Goal: Task Accomplishment & Management: Complete application form

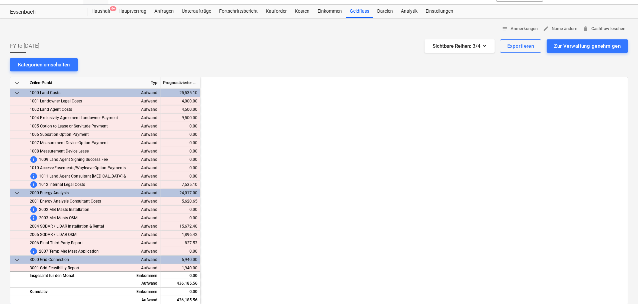
scroll to position [0, 872]
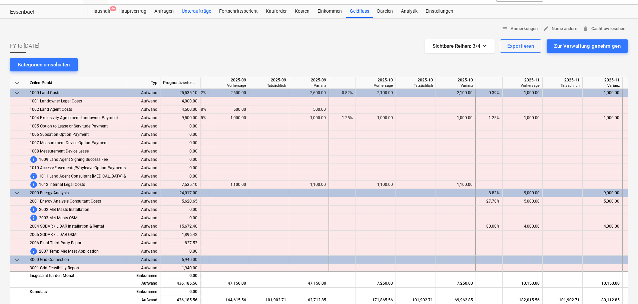
click at [192, 12] on div "Unteraufträge" at bounding box center [196, 11] width 37 height 13
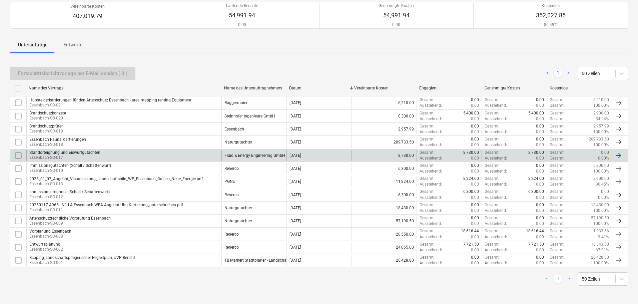
scroll to position [61, 0]
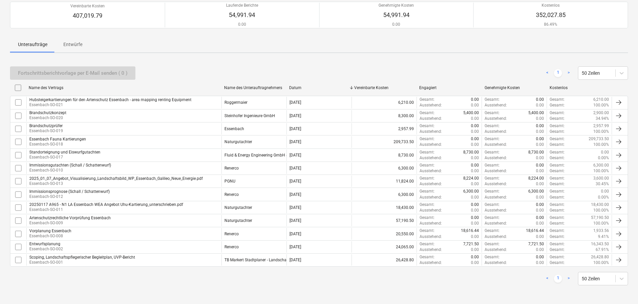
drag, startPoint x: 134, startPoint y: 281, endPoint x: 129, endPoint y: 277, distance: 7.1
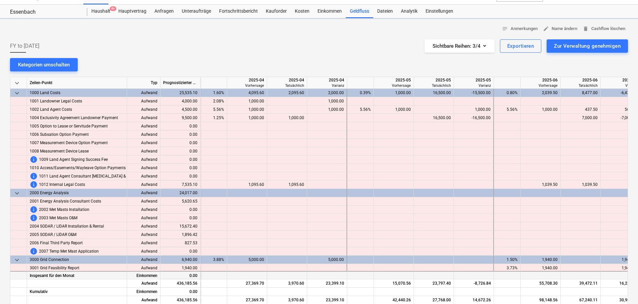
scroll to position [0, 587]
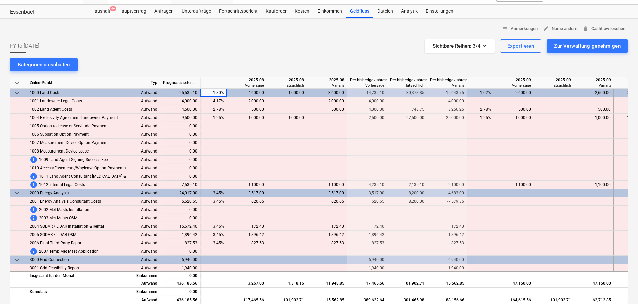
click at [190, 9] on div "Unteraufträge" at bounding box center [196, 11] width 37 height 13
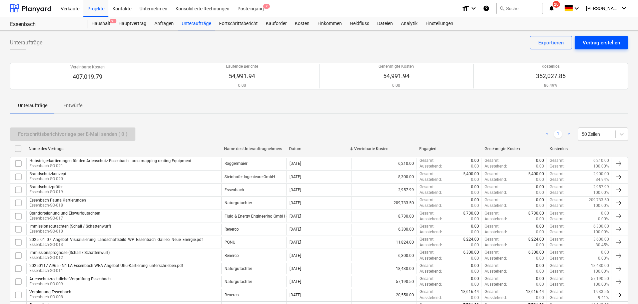
click at [595, 44] on div "Vertrag erstellen" at bounding box center [600, 42] width 37 height 9
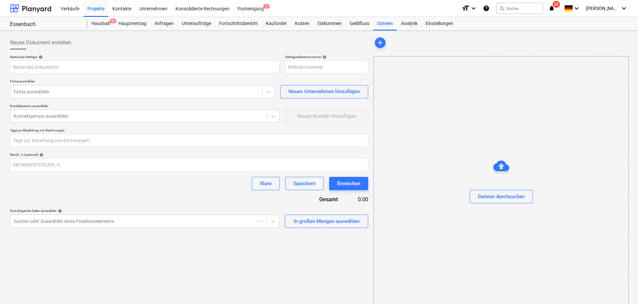
type input "Essenbach-GER240401-SO-022"
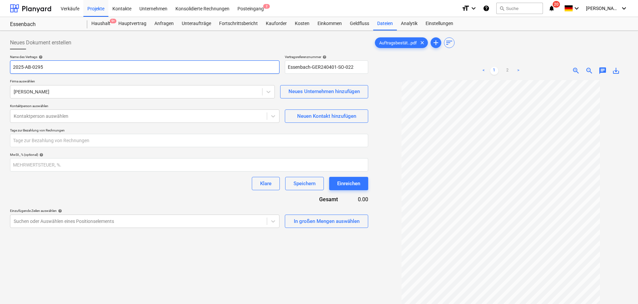
drag, startPoint x: 45, startPoint y: 67, endPoint x: 10, endPoint y: 65, distance: 34.4
click at [10, 65] on input "2025-AB-0295" at bounding box center [144, 66] width 269 height 13
type input "Ertragsabschätzung mit LIDAR Daten"
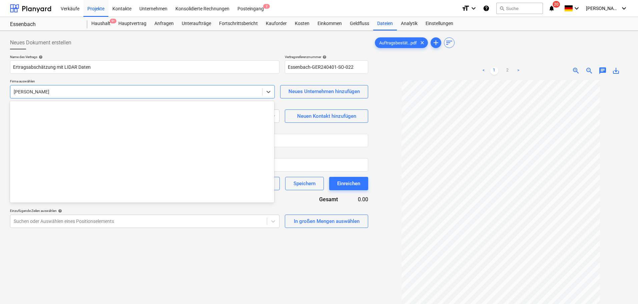
click at [48, 90] on div at bounding box center [136, 91] width 245 height 7
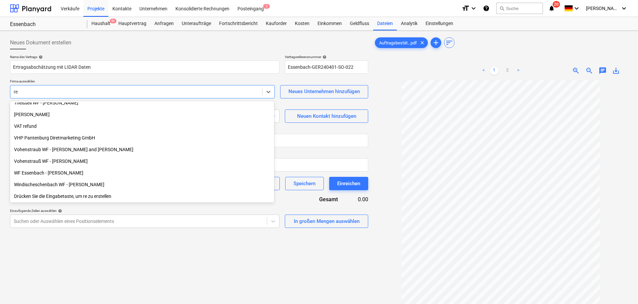
scroll to position [997, 0]
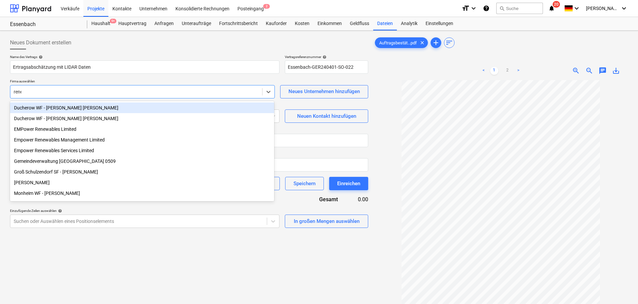
type input "rener"
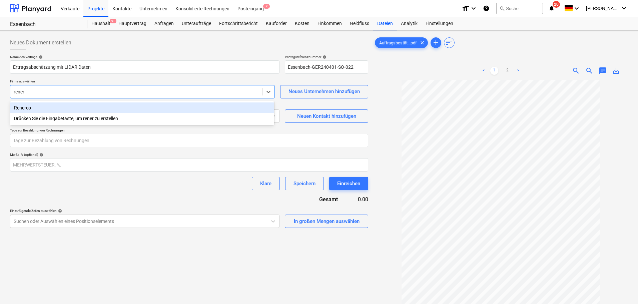
click at [40, 106] on div "Renerco" at bounding box center [142, 107] width 264 height 11
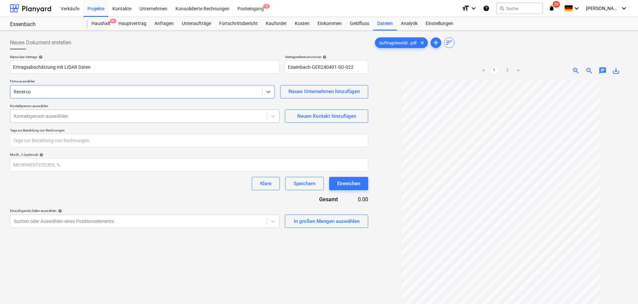
click at [40, 117] on div at bounding box center [139, 116] width 250 height 7
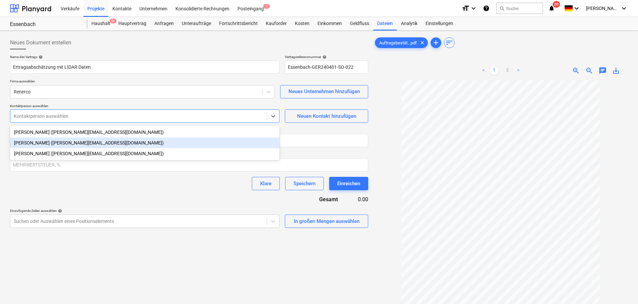
click at [44, 142] on div "[PERSON_NAME] ([PERSON_NAME][EMAIL_ADDRESS][DOMAIN_NAME])" at bounding box center [144, 142] width 269 height 11
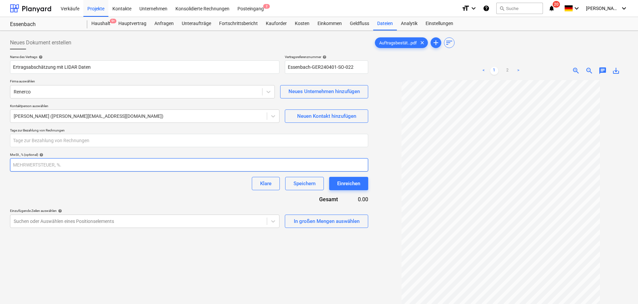
click at [41, 166] on input "number" at bounding box center [189, 164] width 358 height 13
type input "19"
click at [65, 197] on div "Name des Vertrags help Ertragsabschätzung mit LIDAR Daten Vertragsreferenznumme…" at bounding box center [189, 141] width 358 height 173
click at [89, 141] on input "number" at bounding box center [189, 140] width 358 height 13
type input "14"
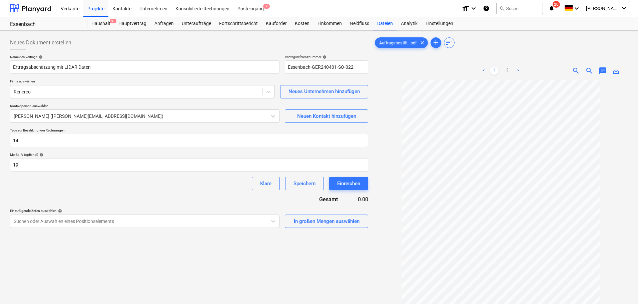
click at [110, 186] on div "Klare Speichern Einreichen" at bounding box center [189, 183] width 358 height 13
click at [273, 220] on body "Verkäufe Projekte Kontakte Unternehmen Konsolidierte Rechnungen Posteingang 2 f…" at bounding box center [319, 152] width 638 height 304
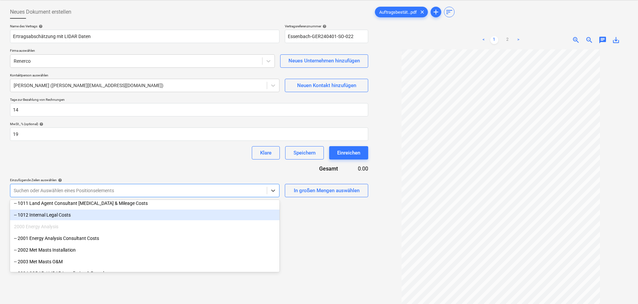
scroll to position [167, 0]
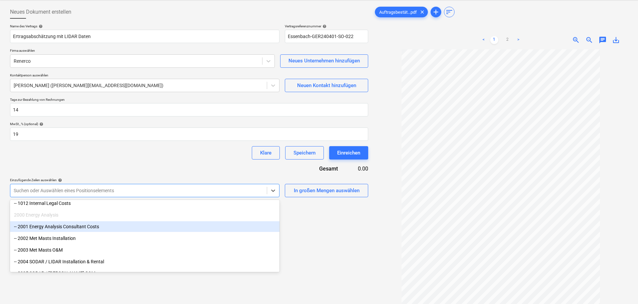
click at [92, 226] on div "-- 2001 Energy Analysis Consultant Costs" at bounding box center [144, 226] width 269 height 11
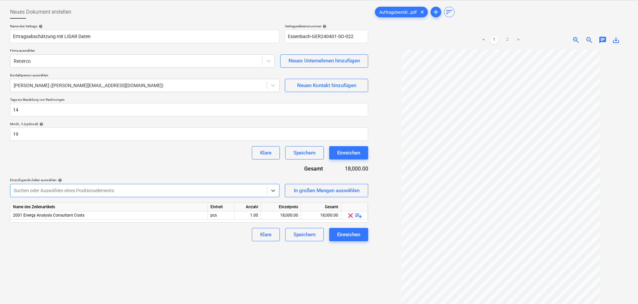
click at [157, 255] on div "Neues Dokument erstellen Name des Vertrags help Ertragsabschätzung mit LIDAR Da…" at bounding box center [188, 170] width 363 height 334
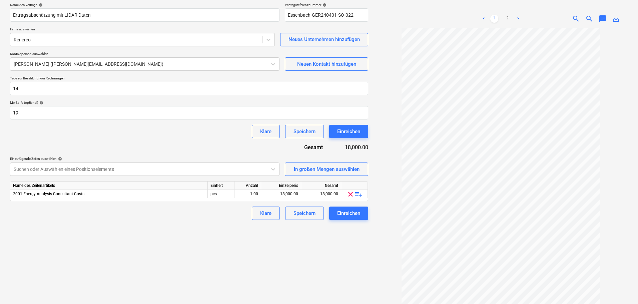
scroll to position [67, 0]
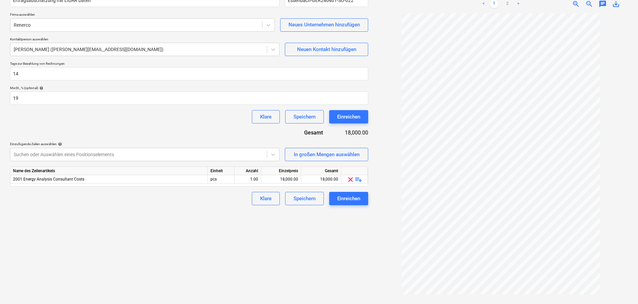
click at [518, 2] on link ">" at bounding box center [518, 4] width 8 height 8
click at [287, 179] on div "18,000.00" at bounding box center [281, 179] width 34 height 8
click at [231, 196] on div "Klare Speichern Einreichen" at bounding box center [189, 198] width 358 height 13
click at [356, 178] on span "playlist_add" at bounding box center [358, 179] width 8 height 8
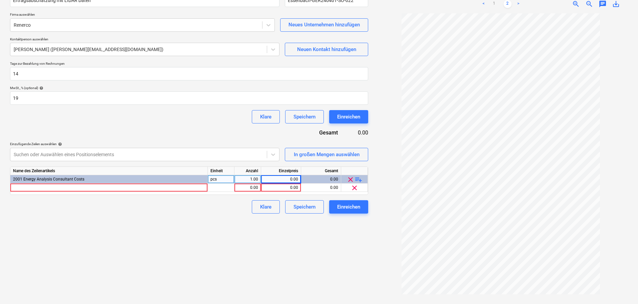
click at [356, 178] on span "playlist_add" at bounding box center [358, 179] width 8 height 8
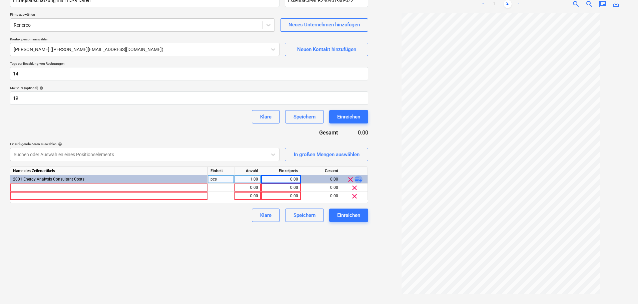
click at [356, 178] on span "playlist_add" at bounding box center [358, 179] width 8 height 8
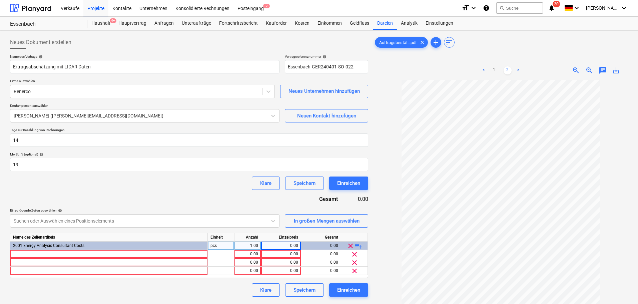
scroll to position [0, 0]
click at [483, 70] on link "<" at bounding box center [483, 71] width 8 height 8
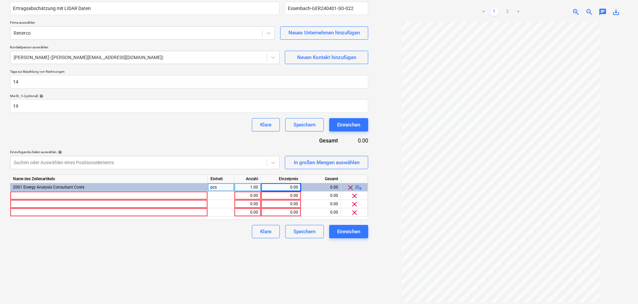
scroll to position [67, 0]
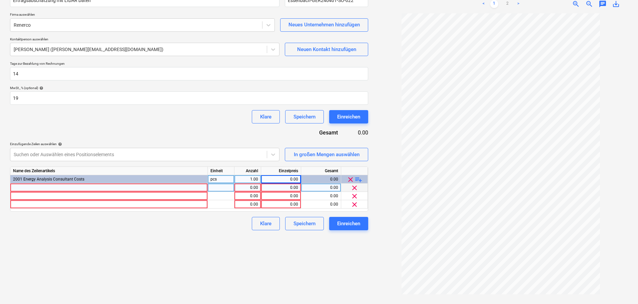
click at [138, 184] on div at bounding box center [108, 187] width 197 height 8
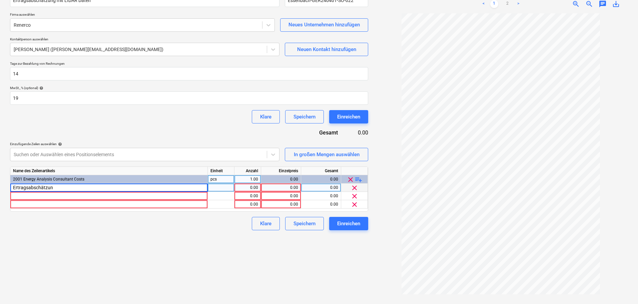
type input "Ertragsabschätzung"
click at [102, 196] on div at bounding box center [108, 196] width 197 height 8
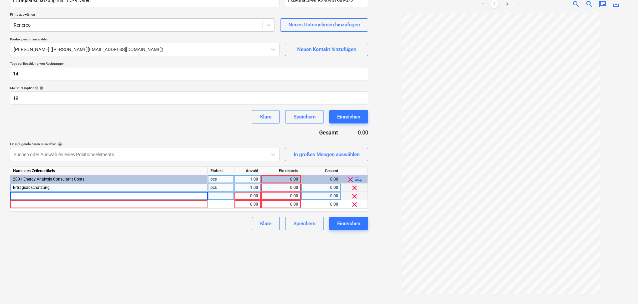
click at [274, 189] on div "0.00" at bounding box center [281, 187] width 34 height 8
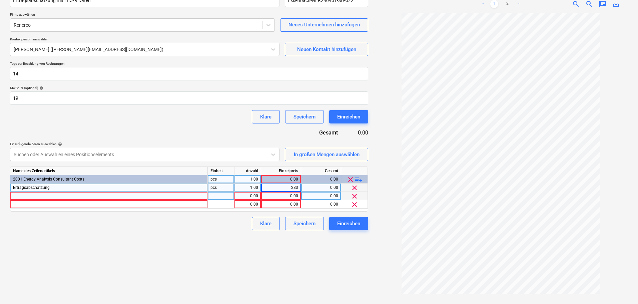
type input "2830"
click at [188, 240] on div "Neues Dokument erstellen Name des Vertrags help Ertragsabschätzung mit LIDAR Da…" at bounding box center [188, 134] width 363 height 334
click at [87, 196] on div at bounding box center [108, 196] width 197 height 8
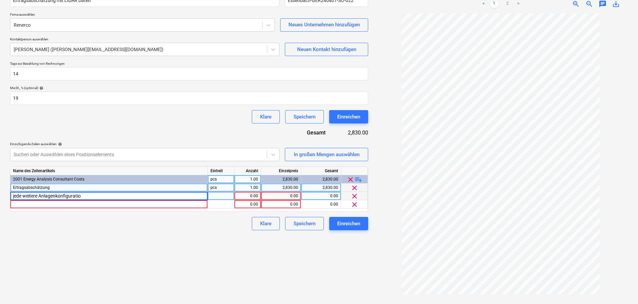
type input "jede weitere Anlagenkonfiguration"
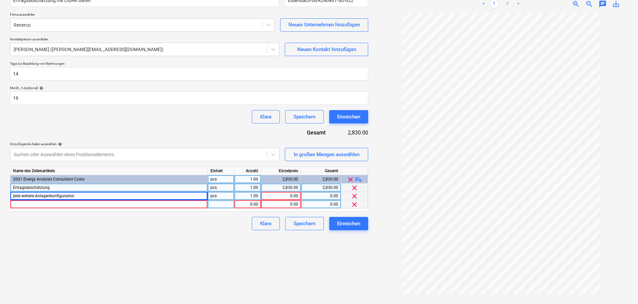
click at [79, 205] on div at bounding box center [108, 204] width 197 height 8
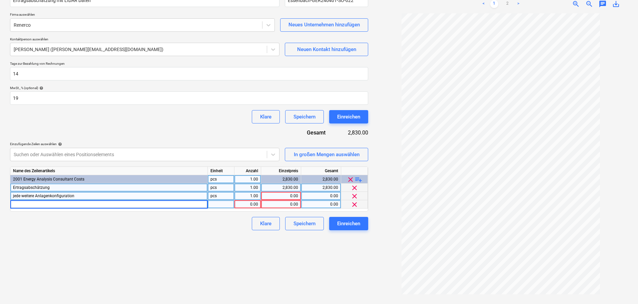
click at [276, 195] on div "0.00" at bounding box center [281, 196] width 34 height 8
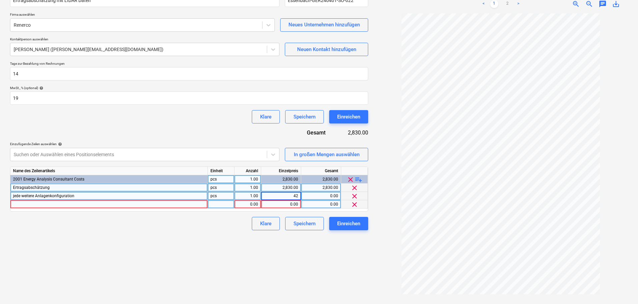
type input "420"
click at [220, 240] on div "Neues Dokument erstellen Name des Vertrags help Ertragsabschätzung mit LIDAR Da…" at bounding box center [188, 134] width 363 height 334
click at [129, 204] on div at bounding box center [108, 204] width 197 height 8
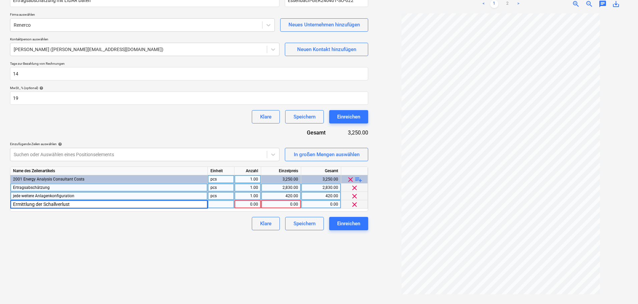
type input "Ermittlung der Schallverluste"
click at [130, 251] on div "Neues Dokument erstellen Name des Vertrags help Ertragsabschätzung mit LIDAR Da…" at bounding box center [188, 134] width 363 height 334
click at [322, 204] on div "0.00" at bounding box center [321, 204] width 34 height 8
type input "230"
click at [227, 226] on div "Klare Speichern Einreichen" at bounding box center [189, 223] width 358 height 13
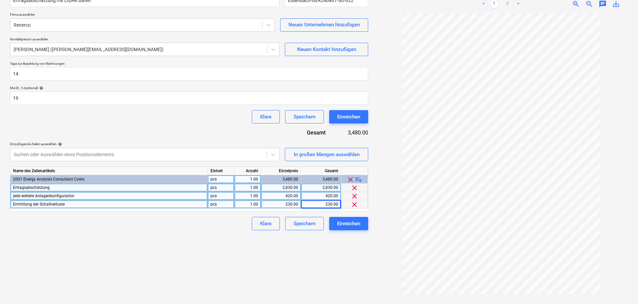
click at [358, 179] on span "playlist_add" at bounding box center [358, 179] width 8 height 8
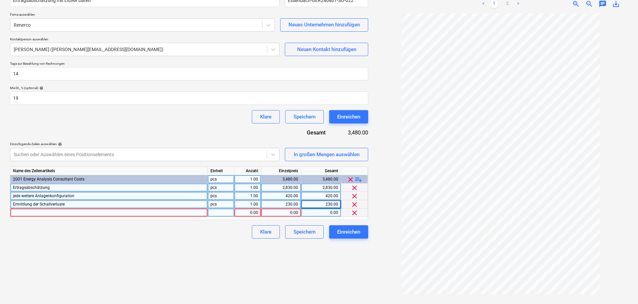
click at [76, 212] on div at bounding box center [108, 212] width 197 height 8
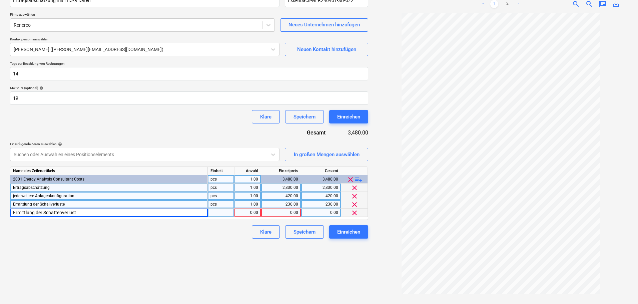
type input "Ermittlung der Schattenverluste"
click at [86, 250] on div "Neues Dokument erstellen Name des Vertrags help Ertragsabschätzung mit LIDAR Da…" at bounding box center [188, 134] width 363 height 334
click at [280, 212] on div "0.00" at bounding box center [281, 212] width 34 height 8
click at [54, 211] on span "Ermittlung der Schattenverluste" at bounding box center [41, 212] width 57 height 5
click at [63, 211] on input "Ermittlung der Schattenverluste" at bounding box center [108, 212] width 197 height 8
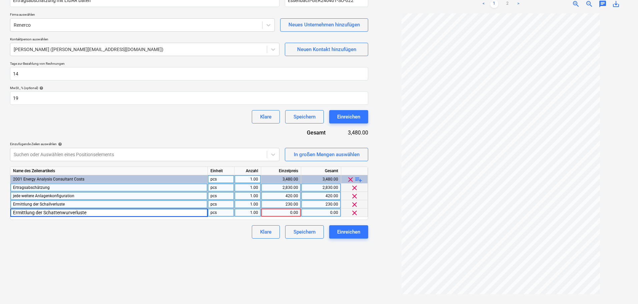
type input "Ermittlung der Schattenwurfverluste"
click at [187, 284] on div "Neues Dokument erstellen Name des Vertrags help Ertragsabschätzung mit LIDAR Da…" at bounding box center [188, 134] width 363 height 334
click at [274, 213] on div "0.00" at bounding box center [281, 212] width 34 height 8
type input "345"
click at [193, 247] on div "Neues Dokument erstellen Name des Vertrags help Ertragsabschätzung mit LIDAR Da…" at bounding box center [188, 134] width 363 height 334
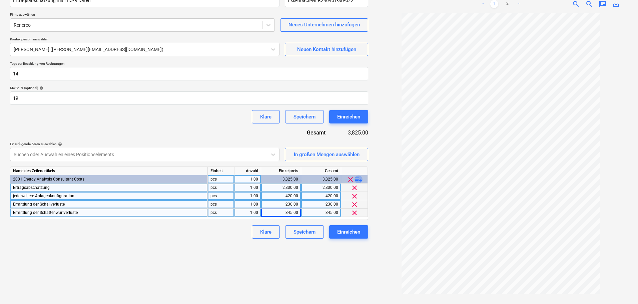
click at [358, 178] on span "playlist_add" at bounding box center [358, 179] width 8 height 8
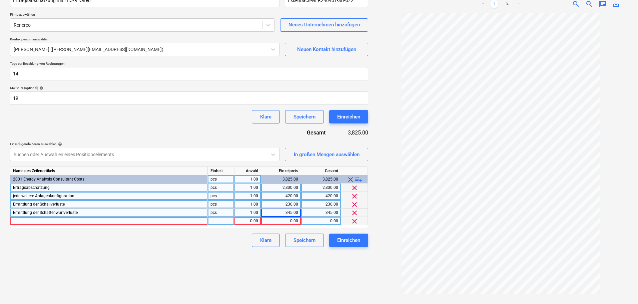
click at [118, 221] on div at bounding box center [108, 221] width 197 height 8
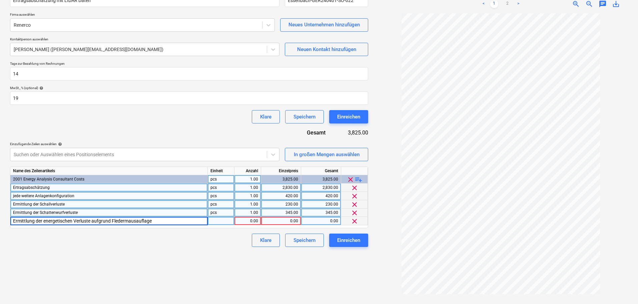
type input "Ermittlung der energetischen Verluste aufgrund Fledermausauflagen"
click at [125, 239] on div "Klare Speichern Einreichen" at bounding box center [189, 239] width 358 height 13
click at [280, 218] on div "0.00" at bounding box center [281, 221] width 34 height 8
type input "575"
click at [208, 256] on div "Neues Dokument erstellen Name des Vertrags help Ertragsabschätzung mit LIDAR Da…" at bounding box center [188, 134] width 363 height 334
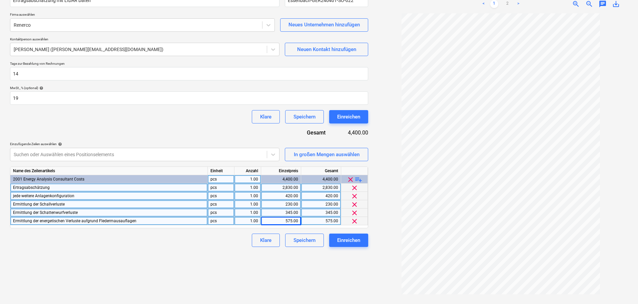
click at [357, 179] on span "playlist_add" at bounding box center [358, 179] width 8 height 8
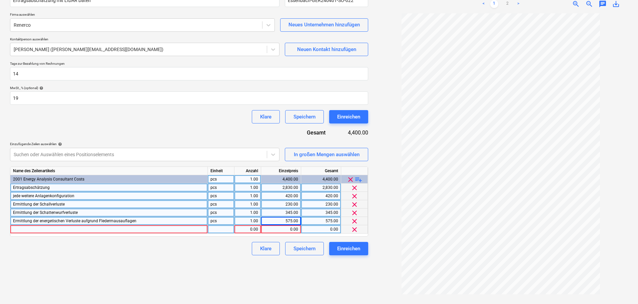
click at [191, 231] on div at bounding box center [108, 229] width 197 height 8
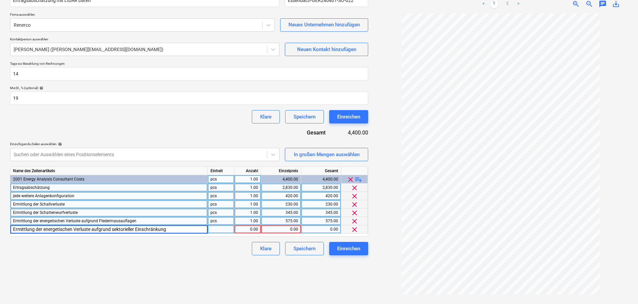
type input "Ermittlung der energetischen Verluste aufgrund sektorieller Einschränkung"
click at [153, 278] on div "Neues Dokument erstellen Name des Vertrags help Ertragsabschätzung mit LIDAR Da…" at bounding box center [188, 134] width 363 height 334
click at [156, 227] on div "Ermittlung der energetischen Verluste aufgrund sektorieller Einschränkung" at bounding box center [108, 229] width 197 height 8
click at [172, 230] on input "Ermittlung der energetischen Verluste aufgrund sektorieller Einschränkung" at bounding box center [108, 229] width 197 height 8
type input "Ermittlung der energetischen Verluste aufgrund sektorieller Einschränkungen"
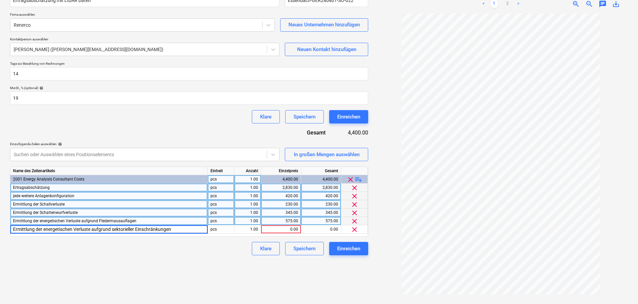
click at [155, 262] on div "Neues Dokument erstellen Name des Vertrags help Ertragsabschätzung mit LIDAR Da…" at bounding box center [188, 134] width 363 height 334
click at [286, 226] on div "0.00" at bounding box center [281, 229] width 34 height 8
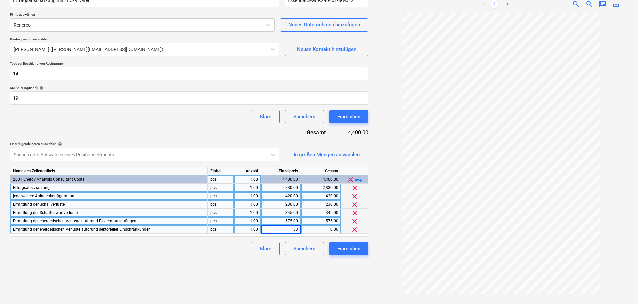
type input "330"
click at [109, 282] on div "Neues Dokument erstellen Name des Vertrags help Ertragsabschätzung mit LIDAR Da…" at bounding box center [188, 134] width 363 height 334
click at [170, 271] on div "Neues Dokument erstellen Name des Vertrags help Ertragsabschätzung mit LIDAR Da…" at bounding box center [188, 134] width 363 height 334
click at [211, 259] on div "Neues Dokument erstellen Name des Vertrags help Ertragsabschätzung mit LIDAR Da…" at bounding box center [188, 134] width 363 height 334
